Goal: Task Accomplishment & Management: Manage account settings

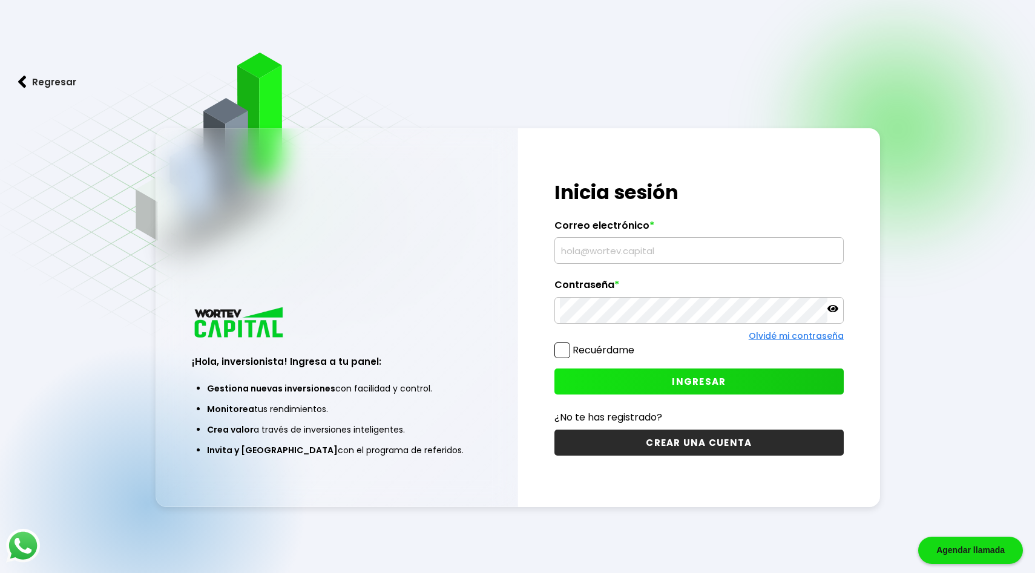
click at [592, 258] on input "text" at bounding box center [699, 250] width 278 height 25
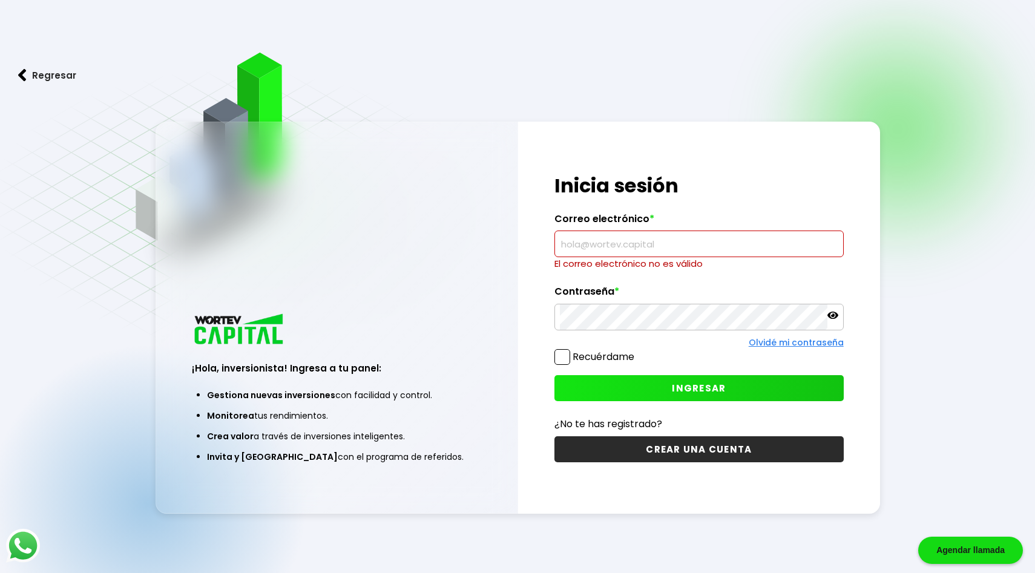
click at [565, 238] on input "text" at bounding box center [699, 243] width 278 height 25
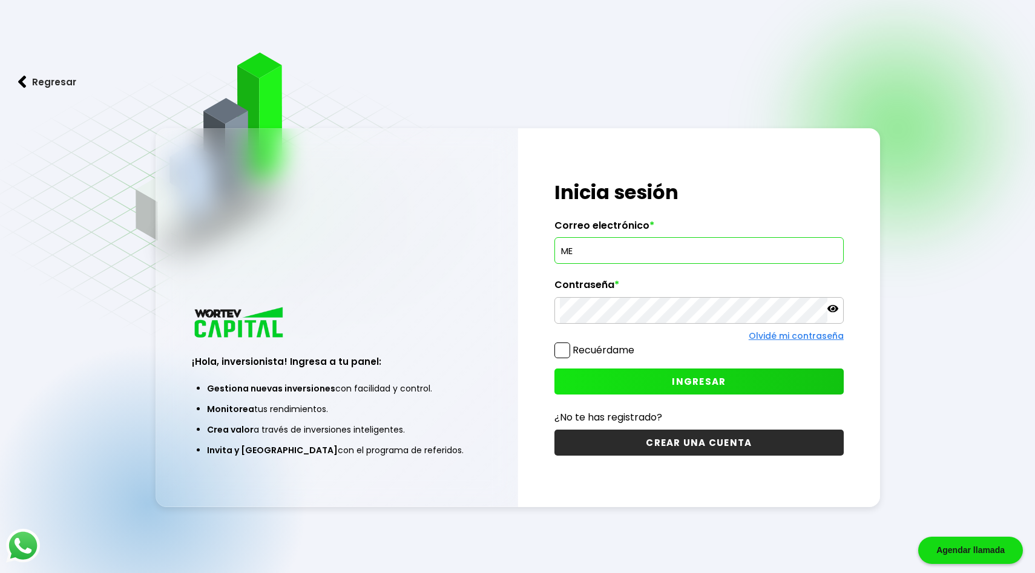
type input "M"
type input "[EMAIL_ADDRESS][DOMAIN_NAME]"
click at [715, 381] on span "INGRESAR" at bounding box center [699, 381] width 54 height 13
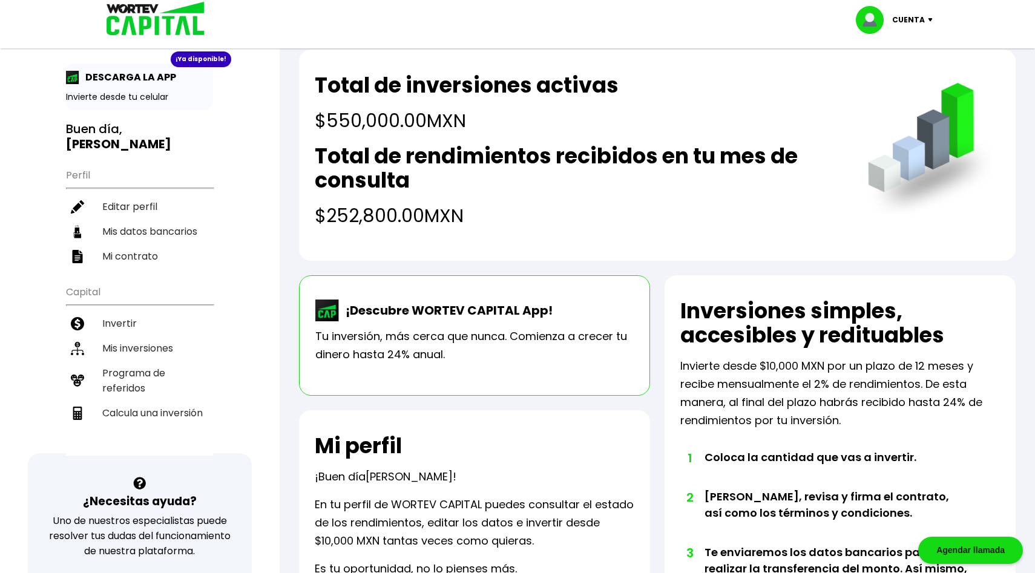
scroll to position [25, 0]
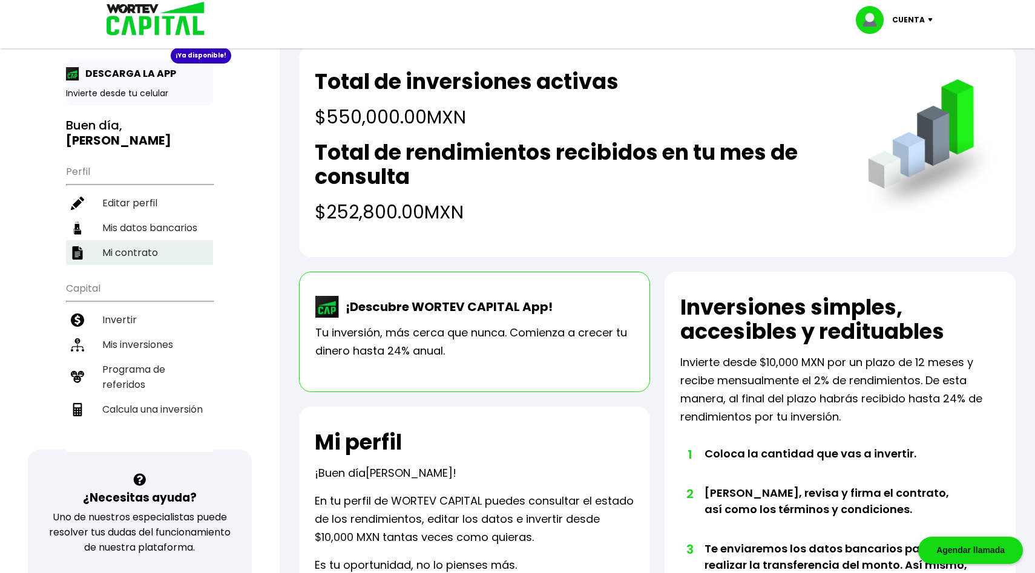
click at [94, 240] on li "Mi contrato" at bounding box center [139, 252] width 147 height 25
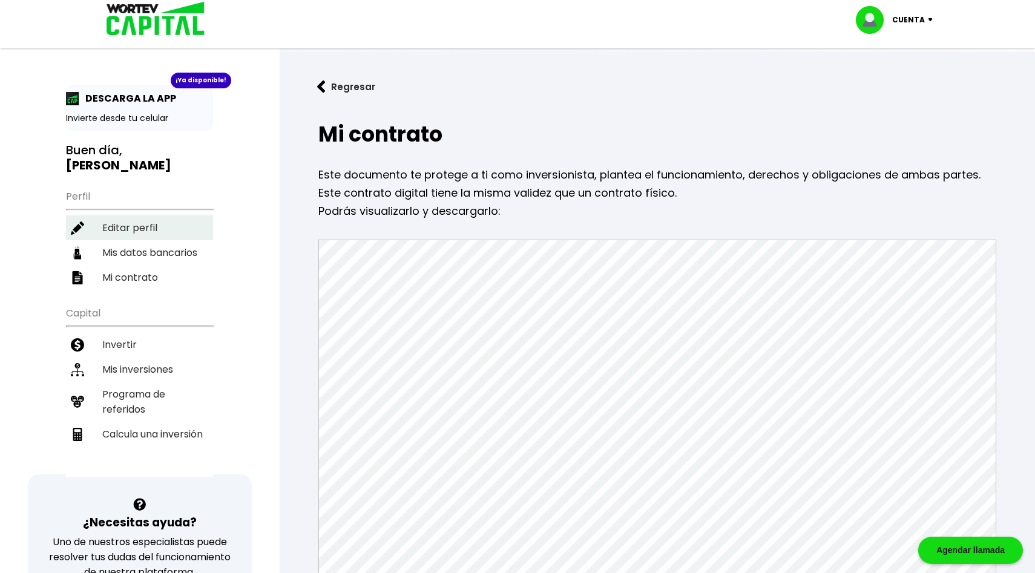
click at [121, 215] on li "Editar perfil" at bounding box center [139, 227] width 147 height 25
select select "Mujer"
select select "Licenciatura"
select select "VE"
select select "Banamex"
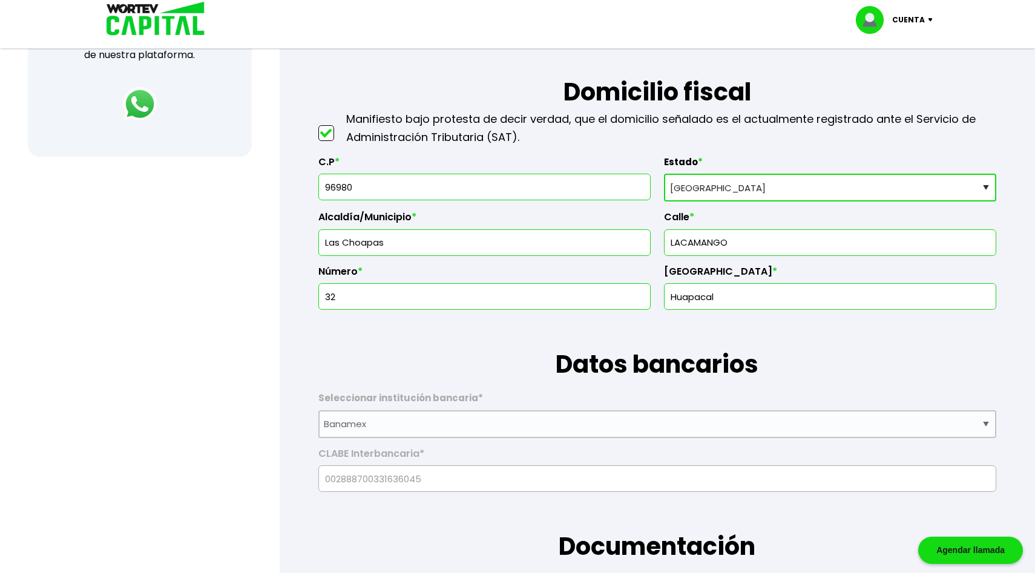
scroll to position [513, 0]
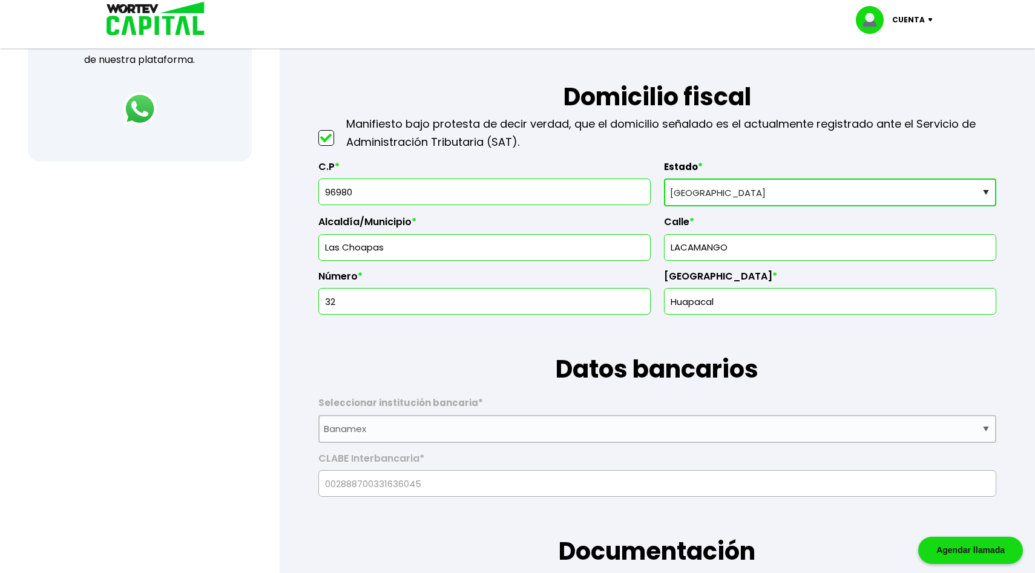
click at [369, 193] on input "96980" at bounding box center [484, 191] width 321 height 25
type input "96690"
type input "Agua Dulce"
type input "[PERSON_NAME]"
type input "96690"
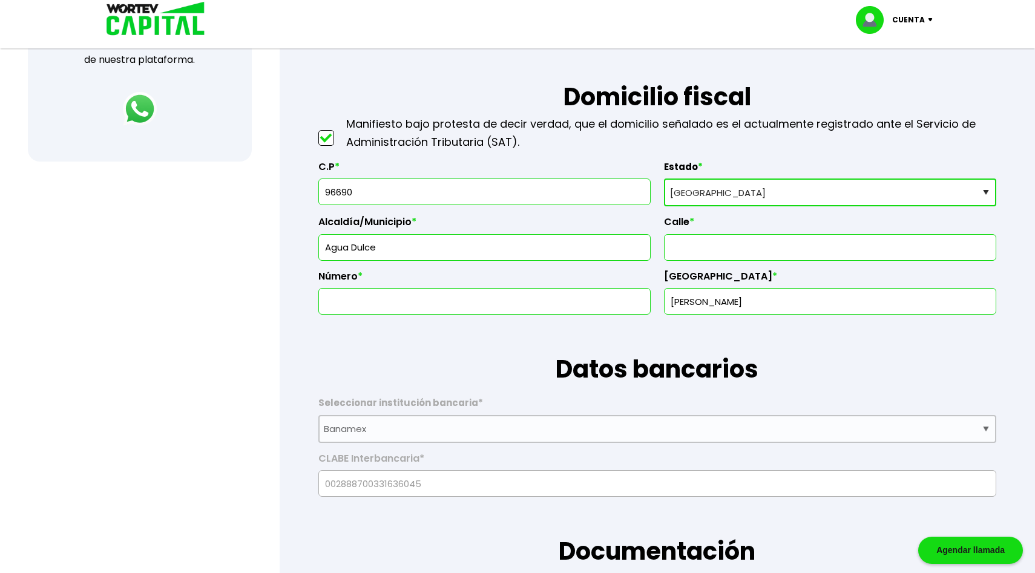
click at [790, 245] on input "text" at bounding box center [829, 247] width 321 height 25
type input "[GEOGRAPHIC_DATA]"
type input "AGUA DULCE"
type input "171"
type input "PEMEX"
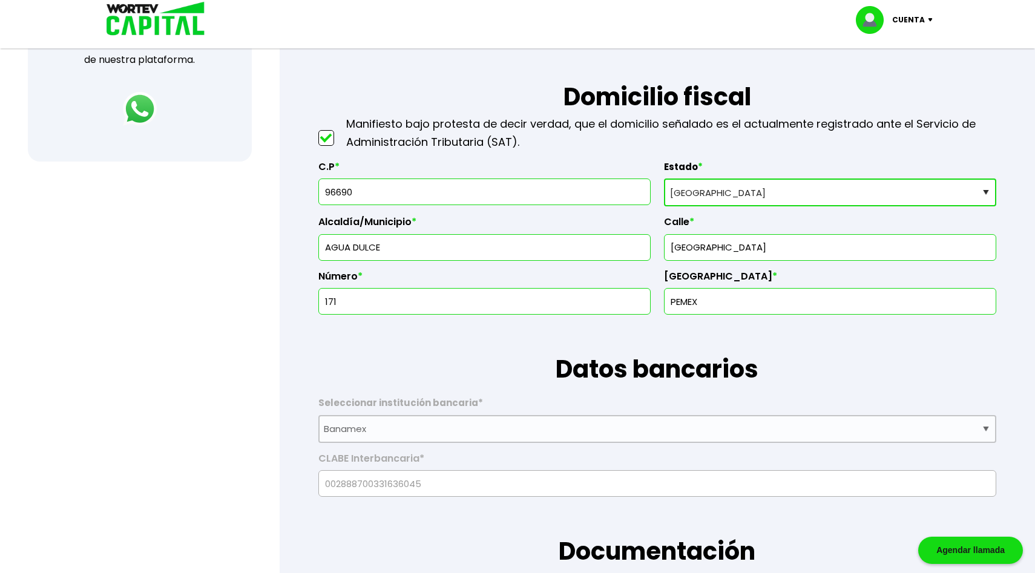
type input "[PERSON_NAME] [PERSON_NAME]"
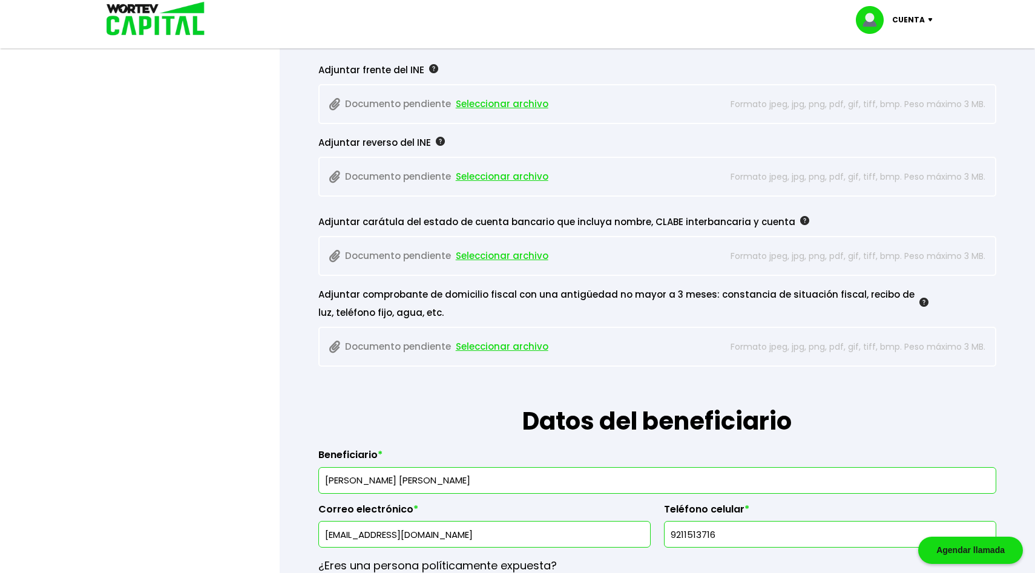
scroll to position [1084, 0]
click at [486, 343] on span "Seleccionar archivo" at bounding box center [502, 346] width 93 height 18
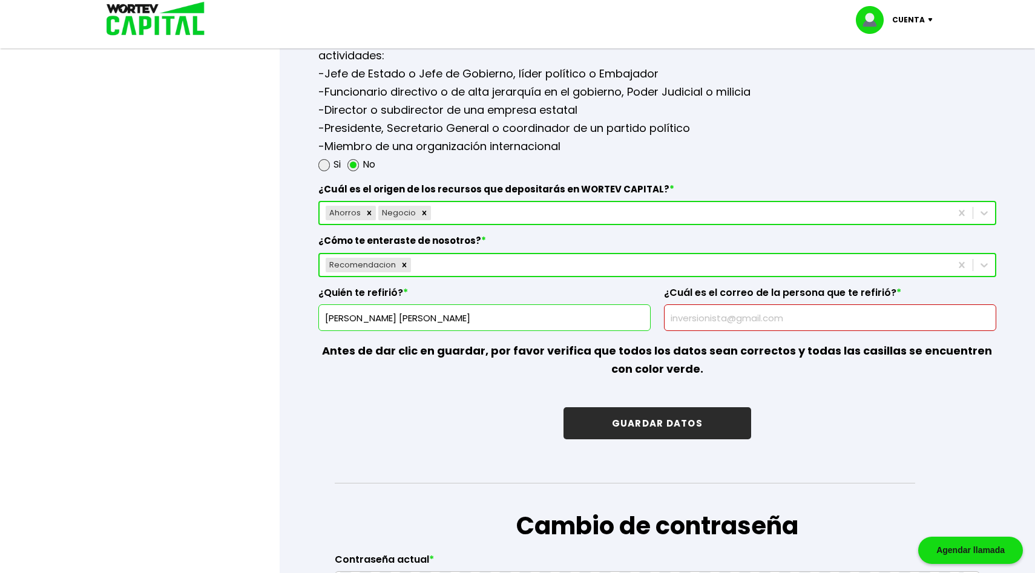
scroll to position [1631, 0]
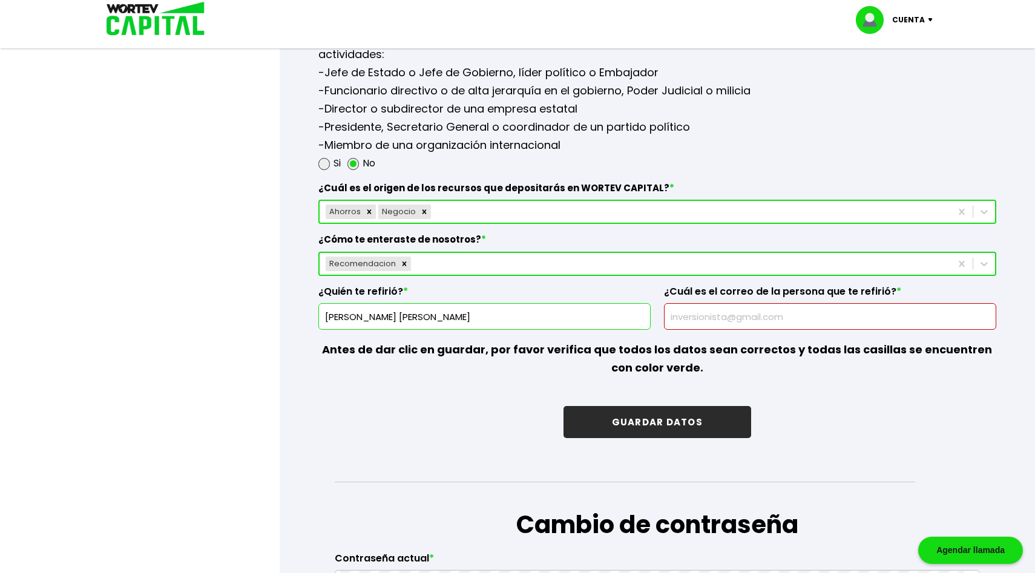
click at [655, 418] on button "GUARDAR DATOS" at bounding box center [657, 422] width 188 height 32
select select
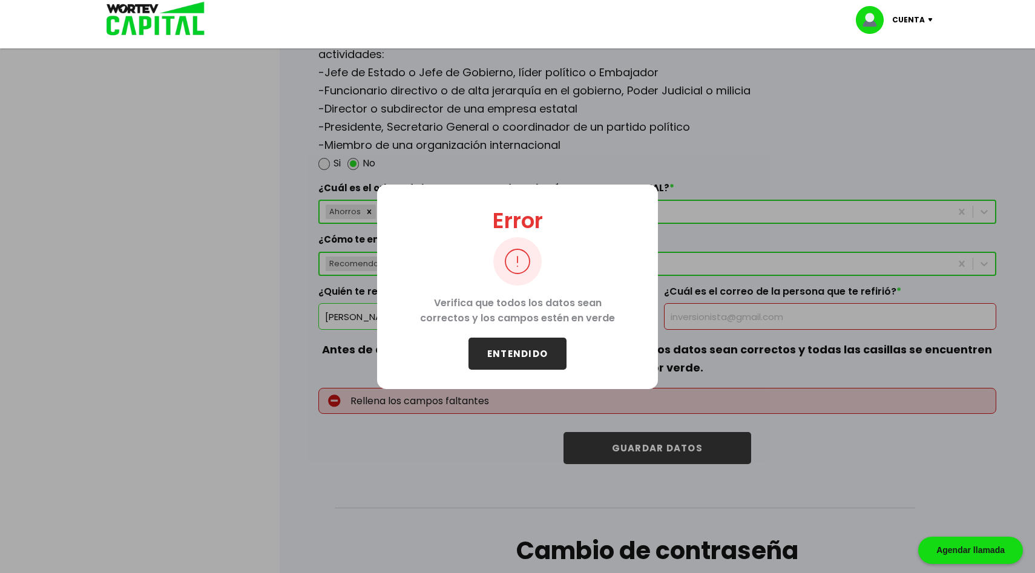
click at [534, 348] on button "ENTENDIDO" at bounding box center [517, 354] width 98 height 32
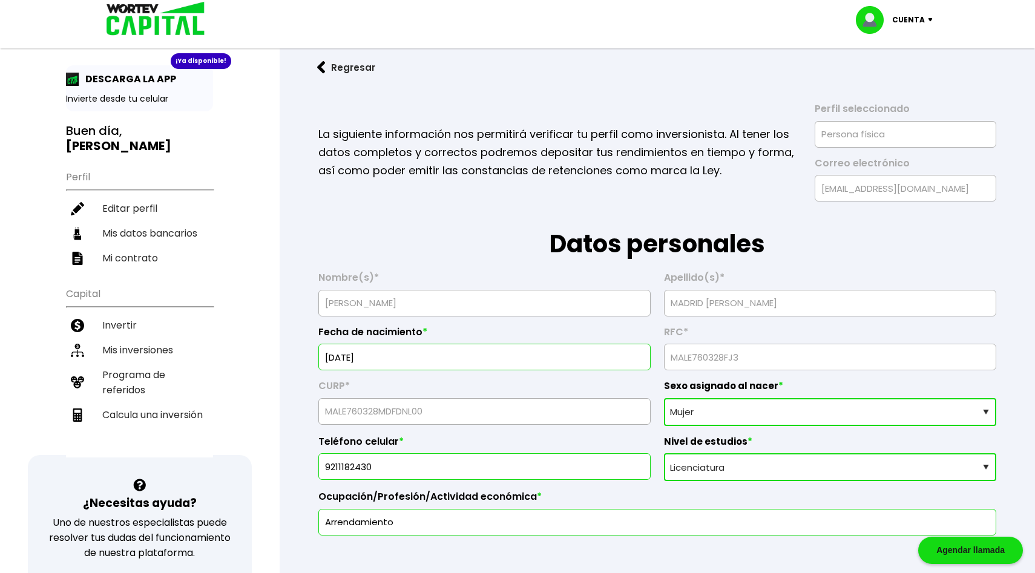
scroll to position [0, 0]
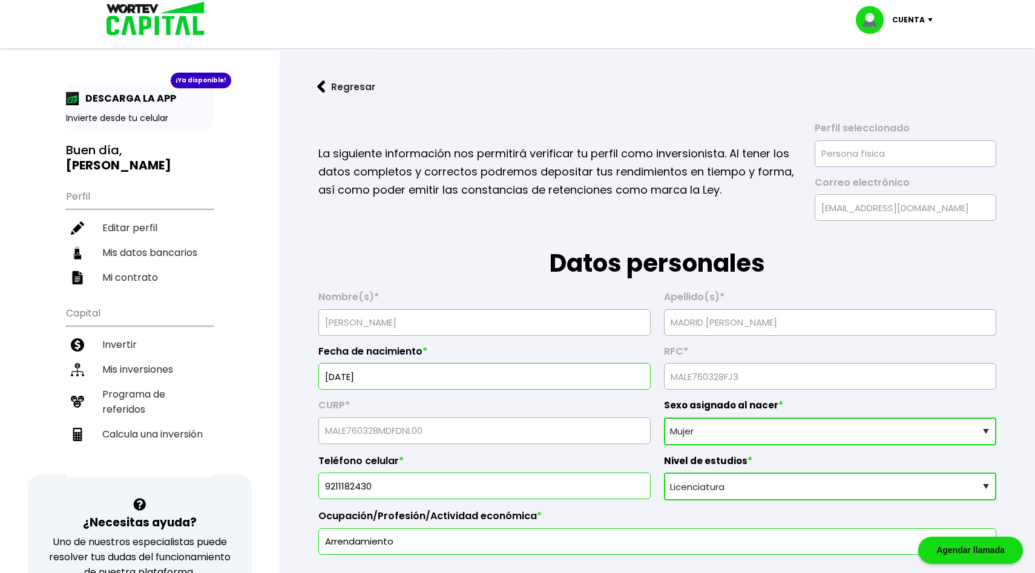
click at [318, 91] on img at bounding box center [321, 86] width 8 height 13
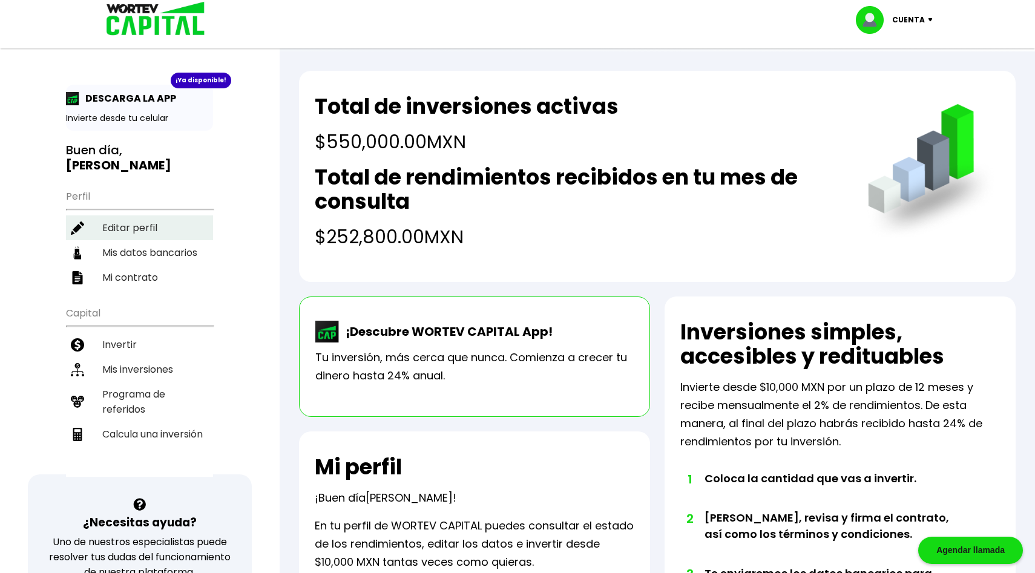
click at [153, 215] on li "Editar perfil" at bounding box center [139, 227] width 147 height 25
select select "Mujer"
select select "Licenciatura"
select select "VE"
select select "Banamex"
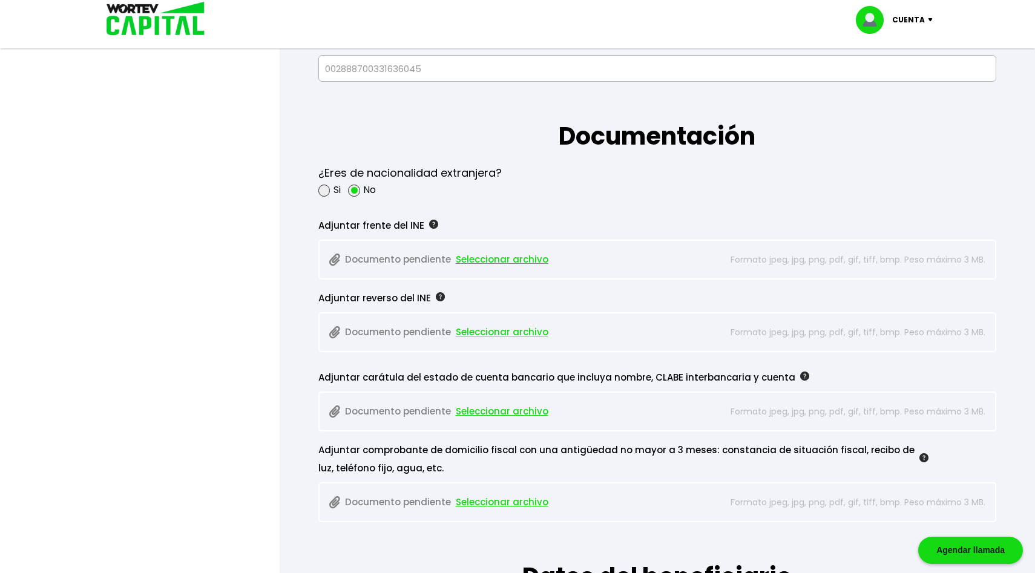
scroll to position [932, 0]
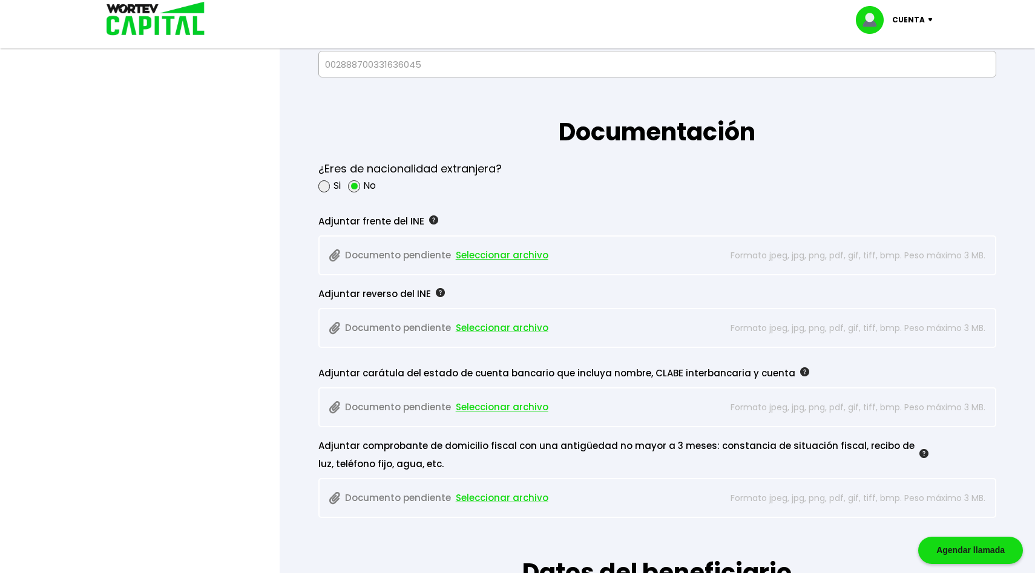
click at [480, 254] on span "Seleccionar archivo" at bounding box center [502, 255] width 93 height 18
click at [471, 251] on span "Seleccionar archivo" at bounding box center [502, 255] width 93 height 18
click at [487, 406] on span "Seleccionar archivo" at bounding box center [502, 407] width 93 height 18
click at [473, 328] on span "Seleccionar archivo" at bounding box center [502, 328] width 93 height 18
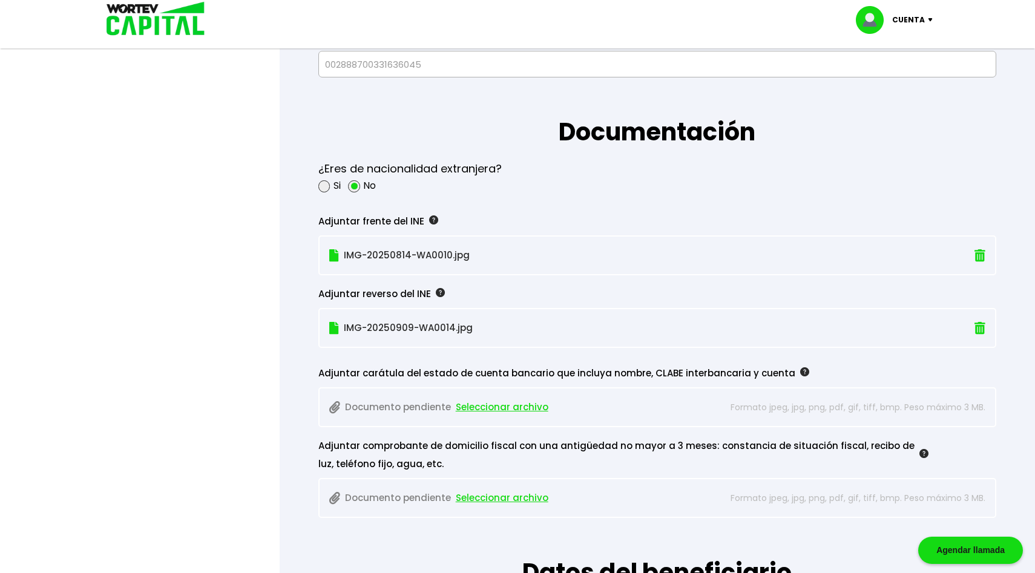
click at [519, 405] on span "Seleccionar archivo" at bounding box center [502, 407] width 93 height 18
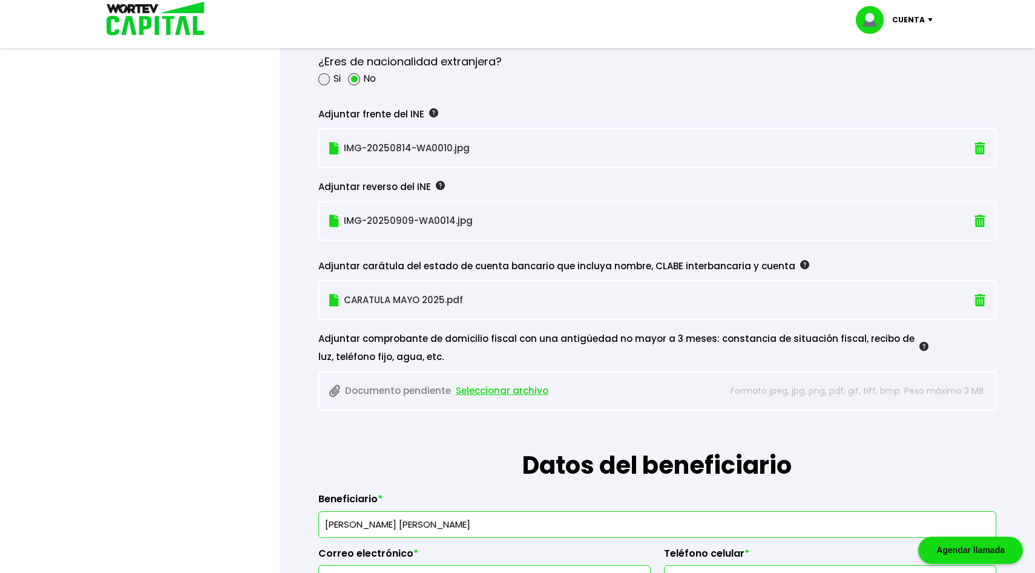
scroll to position [1060, 0]
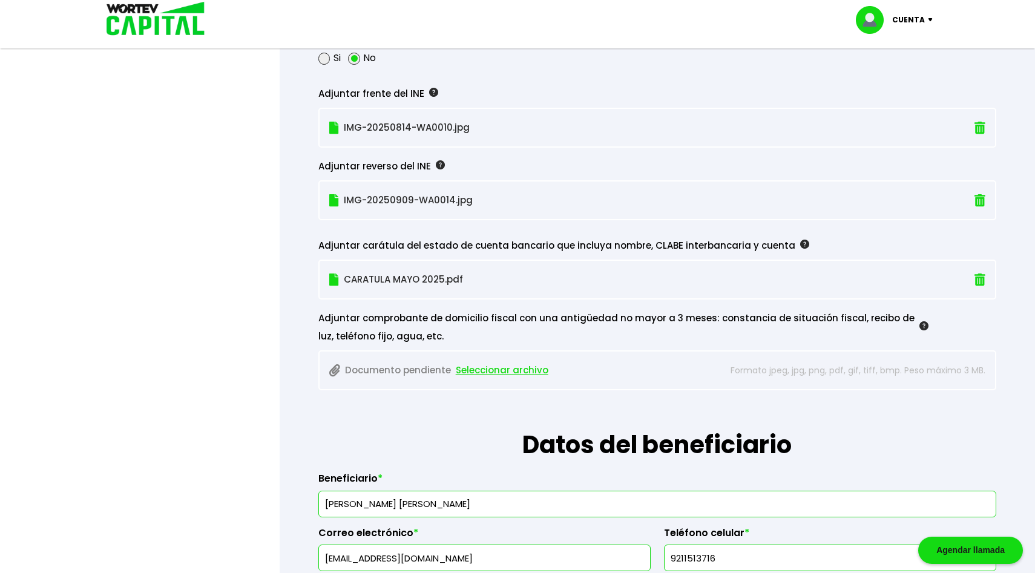
click at [493, 369] on span "Seleccionar archivo" at bounding box center [502, 370] width 93 height 18
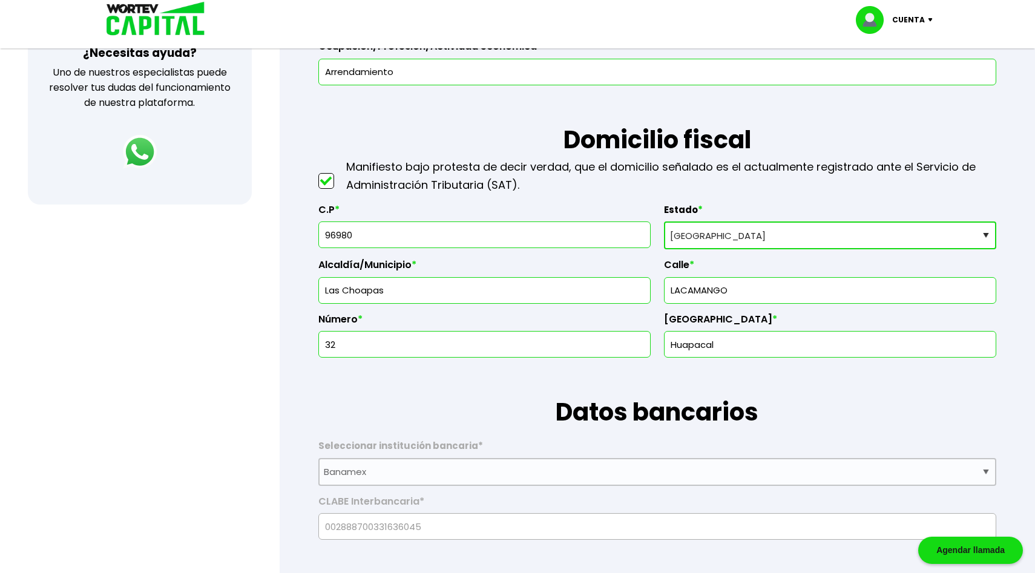
scroll to position [471, 0]
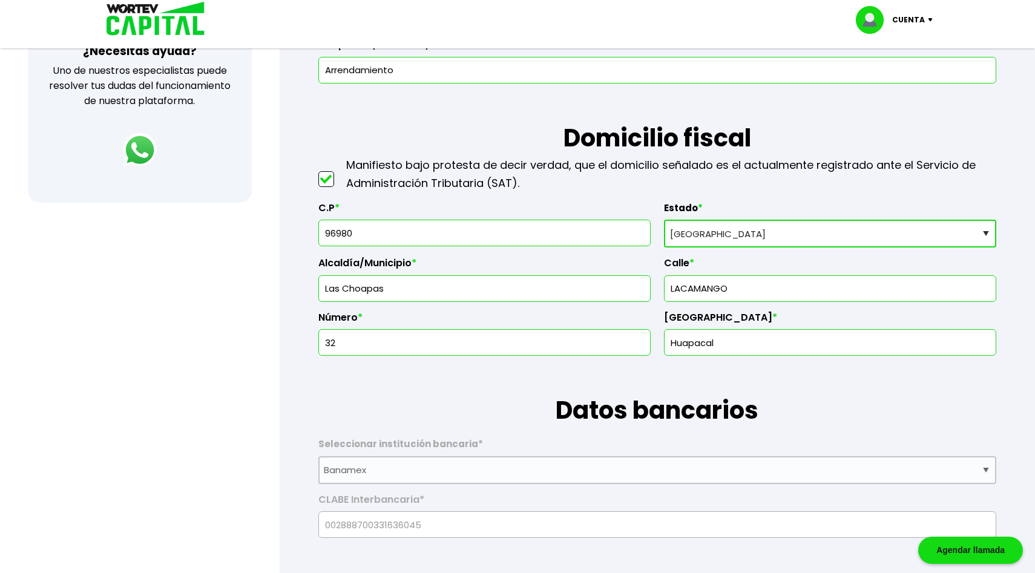
click at [411, 235] on input "96980" at bounding box center [484, 232] width 321 height 25
type input "96690"
type input "Agua Dulce"
type input "[PERSON_NAME]"
click at [702, 296] on input "text" at bounding box center [829, 288] width 321 height 25
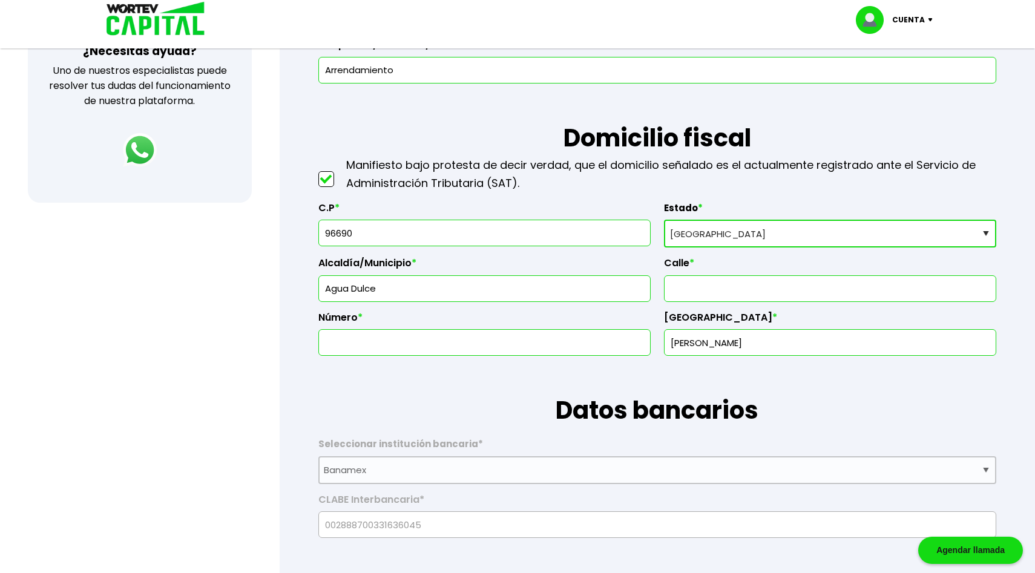
type input "[GEOGRAPHIC_DATA]"
click at [491, 346] on input "text" at bounding box center [484, 342] width 321 height 25
type input "171"
click at [737, 338] on input "[PERSON_NAME]" at bounding box center [829, 342] width 321 height 25
type input "D"
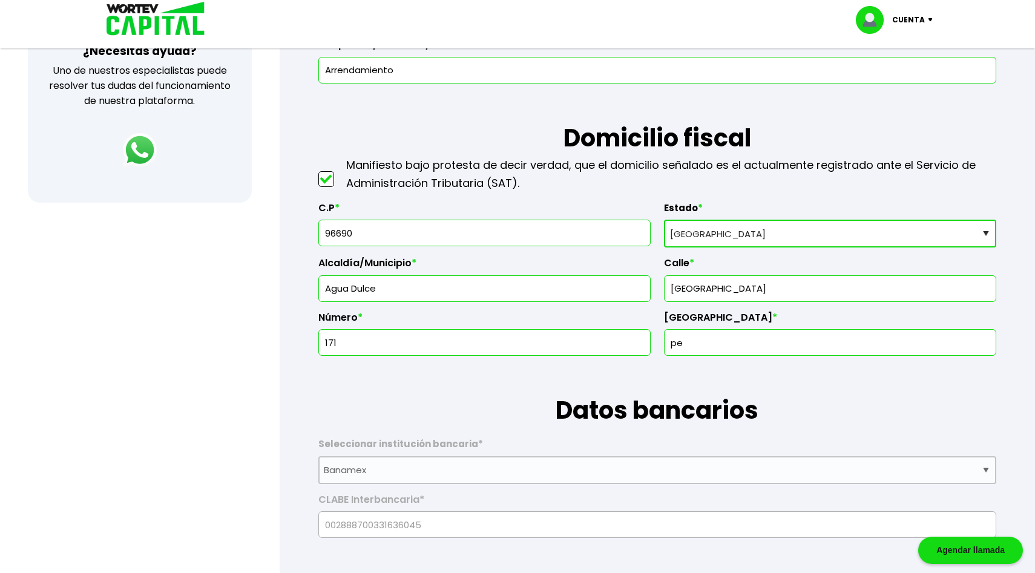
type input "PEMEX"
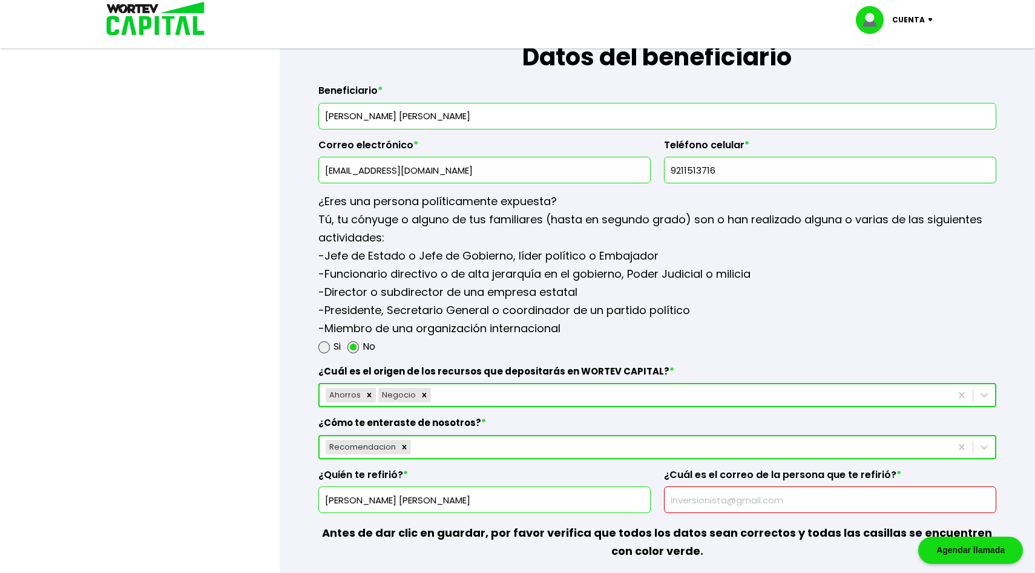
scroll to position [1446, 0]
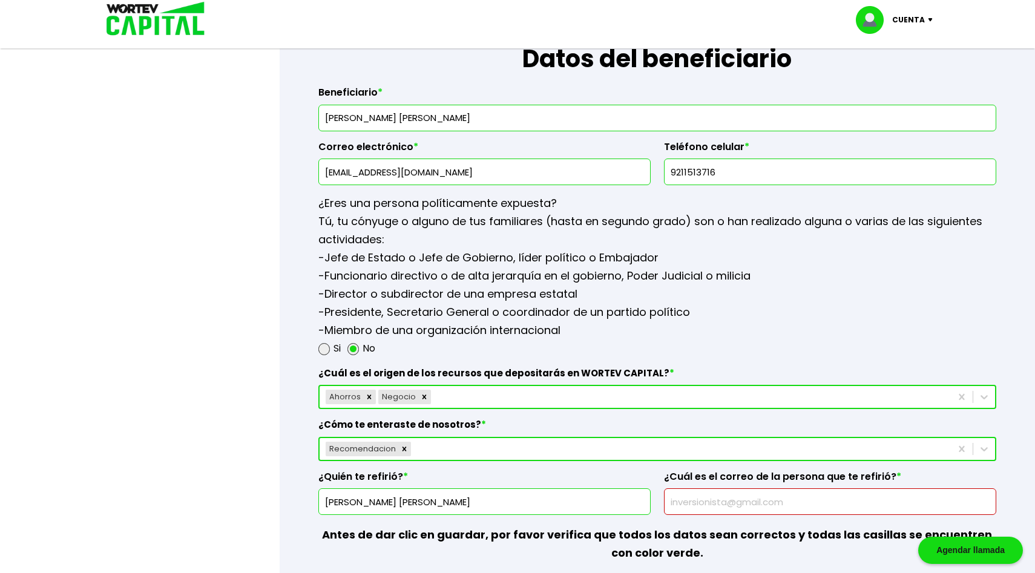
drag, startPoint x: 324, startPoint y: 175, endPoint x: 441, endPoint y: 172, distance: 116.8
click at [441, 172] on input "[EMAIL_ADDRESS][DOMAIN_NAME]" at bounding box center [484, 171] width 321 height 25
click at [679, 500] on input "text" at bounding box center [829, 501] width 321 height 25
paste input "[EMAIL_ADDRESS][DOMAIN_NAME]"
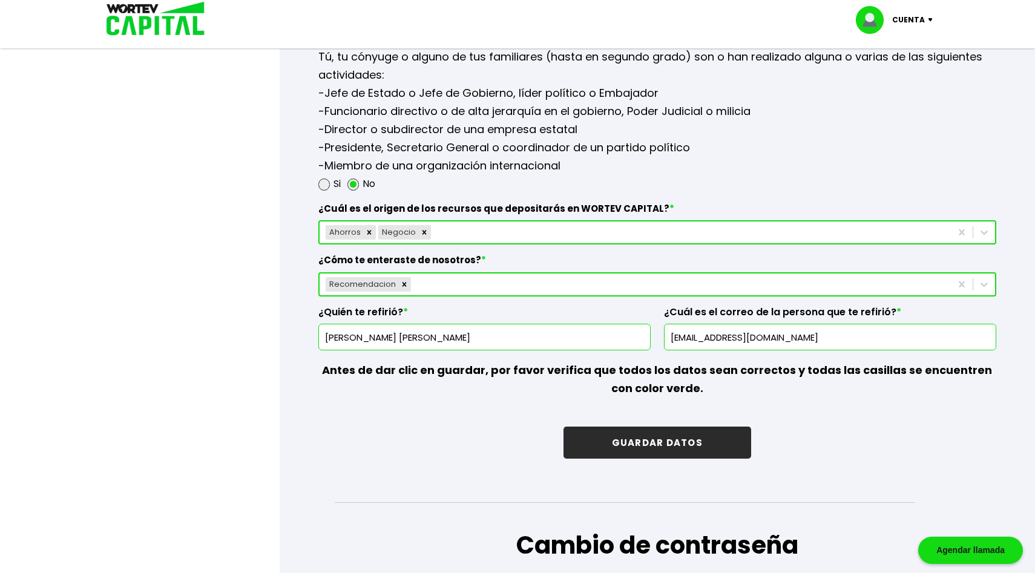
scroll to position [1611, 0]
type input "[EMAIL_ADDRESS][DOMAIN_NAME]"
click at [680, 442] on button "GUARDAR DATOS" at bounding box center [657, 442] width 188 height 32
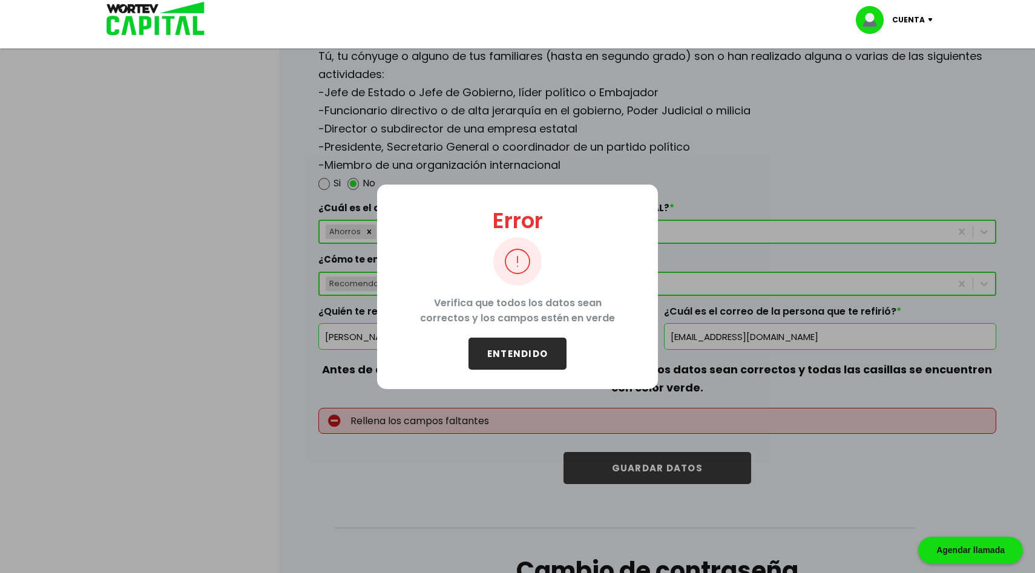
click at [537, 345] on button "ENTENDIDO" at bounding box center [517, 354] width 98 height 32
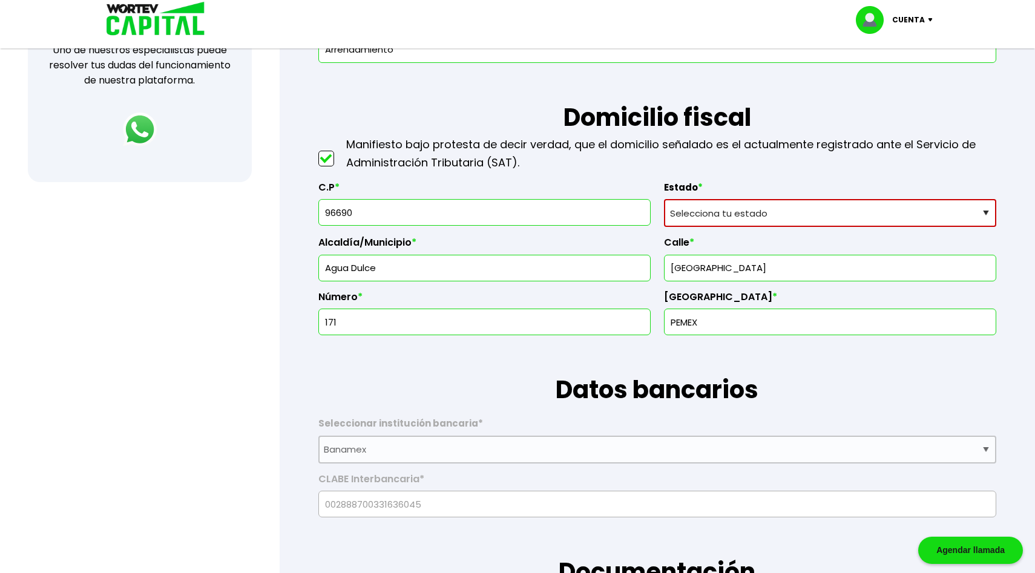
scroll to position [513, 0]
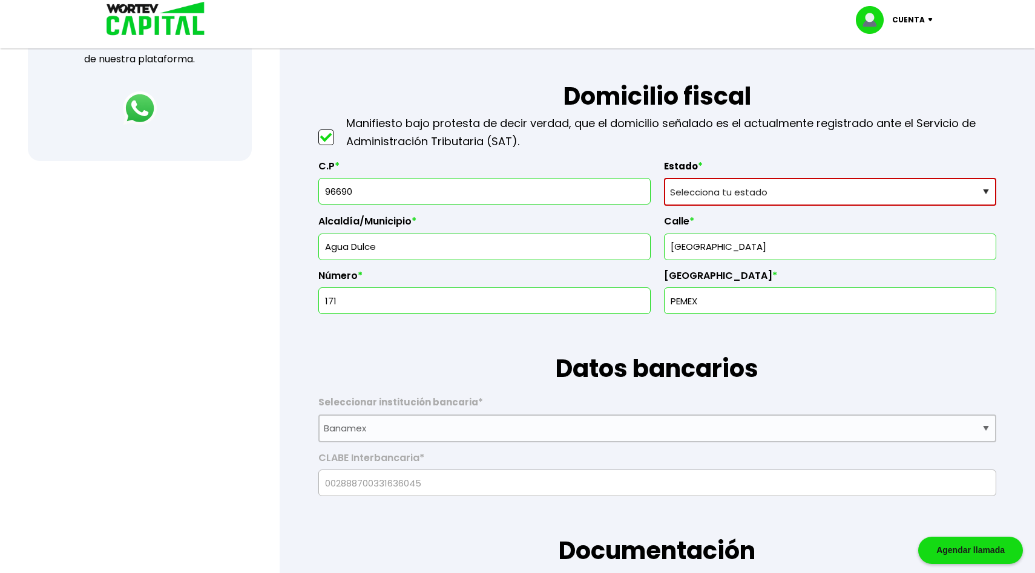
click at [983, 189] on select "Selecciona tu estado [GEOGRAPHIC_DATA] [GEOGRAPHIC_DATA][US_STATE] [GEOGRAPHIC_…" at bounding box center [830, 192] width 332 height 28
select select "VE"
click at [664, 178] on select "Selecciona tu estado [GEOGRAPHIC_DATA] [GEOGRAPHIC_DATA][US_STATE] [GEOGRAPHIC_…" at bounding box center [830, 192] width 332 height 28
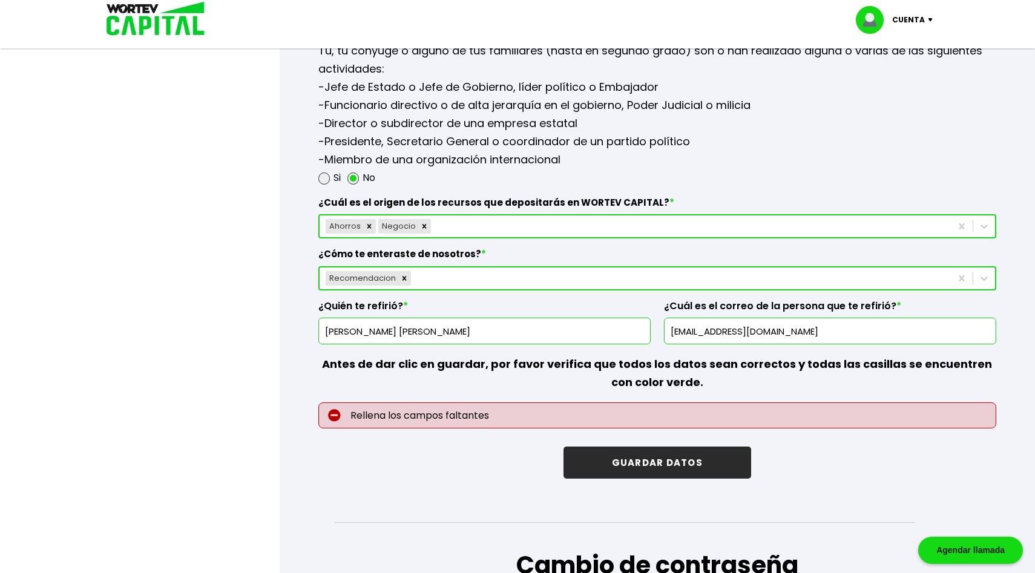
scroll to position [1619, 0]
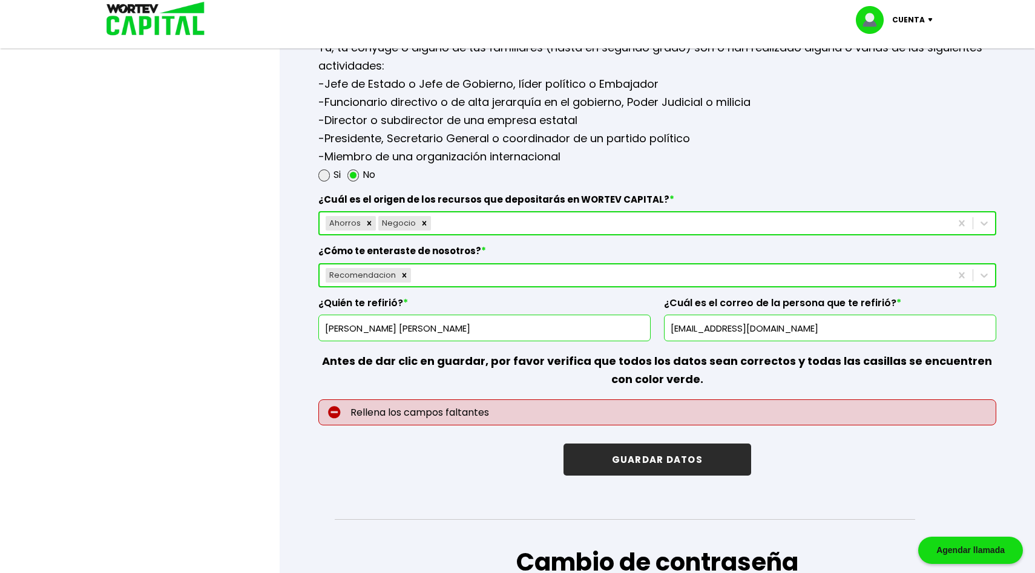
click at [679, 463] on button "GUARDAR DATOS" at bounding box center [657, 460] width 188 height 32
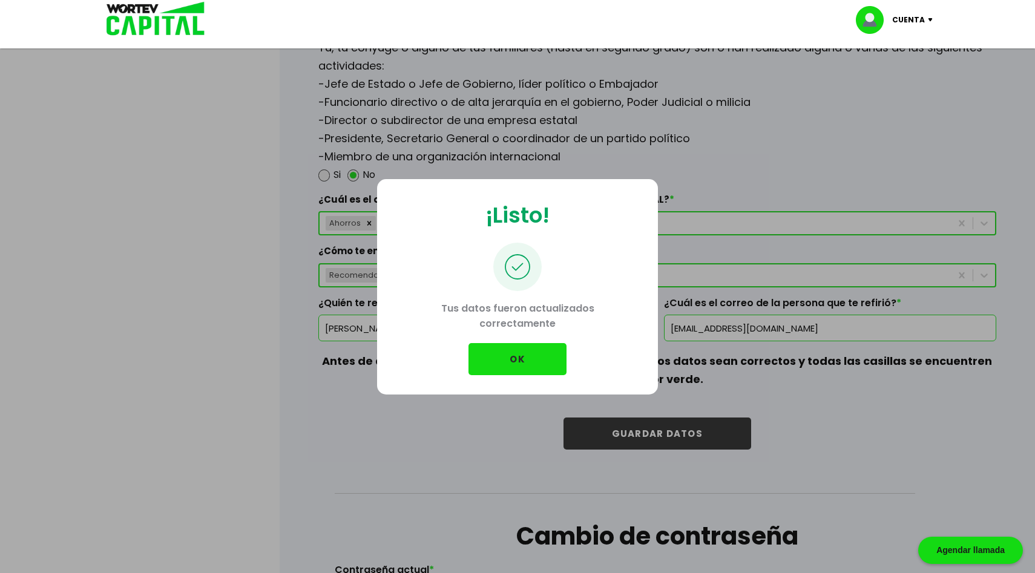
click at [525, 364] on button "OK" at bounding box center [517, 359] width 98 height 32
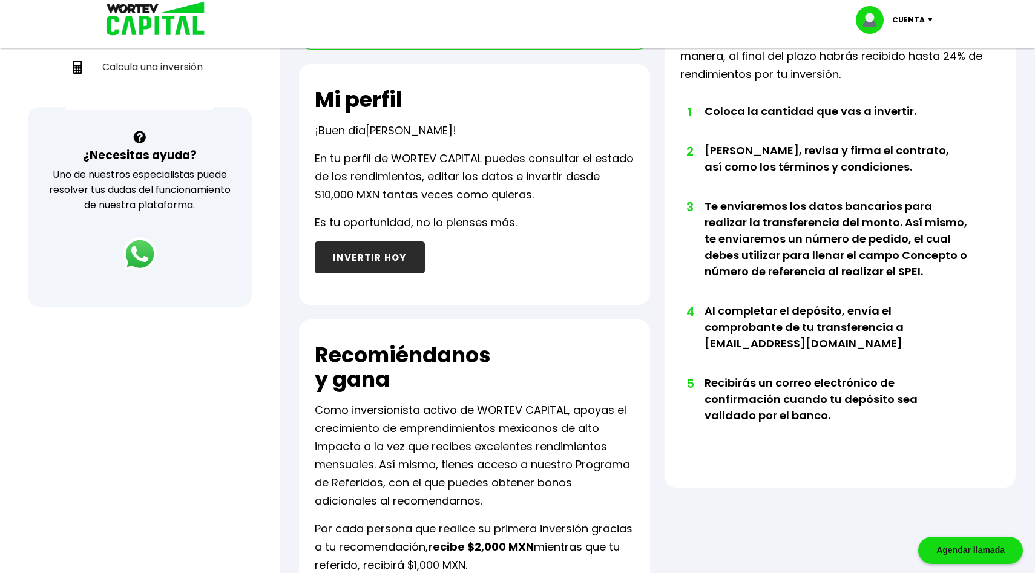
scroll to position [555, 0]
